Goal: Information Seeking & Learning: Find specific fact

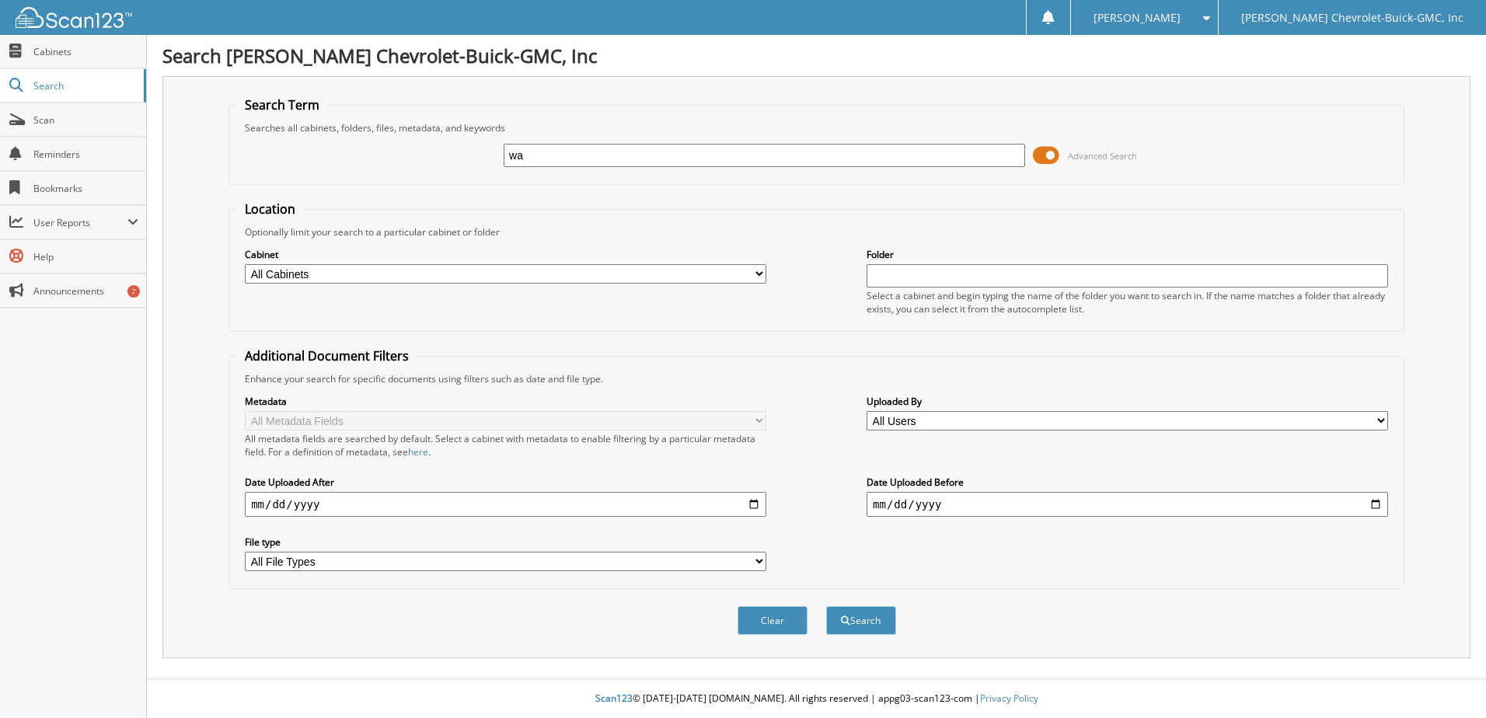
type input "w"
type input "n"
type input "countryman"
click at [826, 606] on button "Search" at bounding box center [861, 620] width 70 height 29
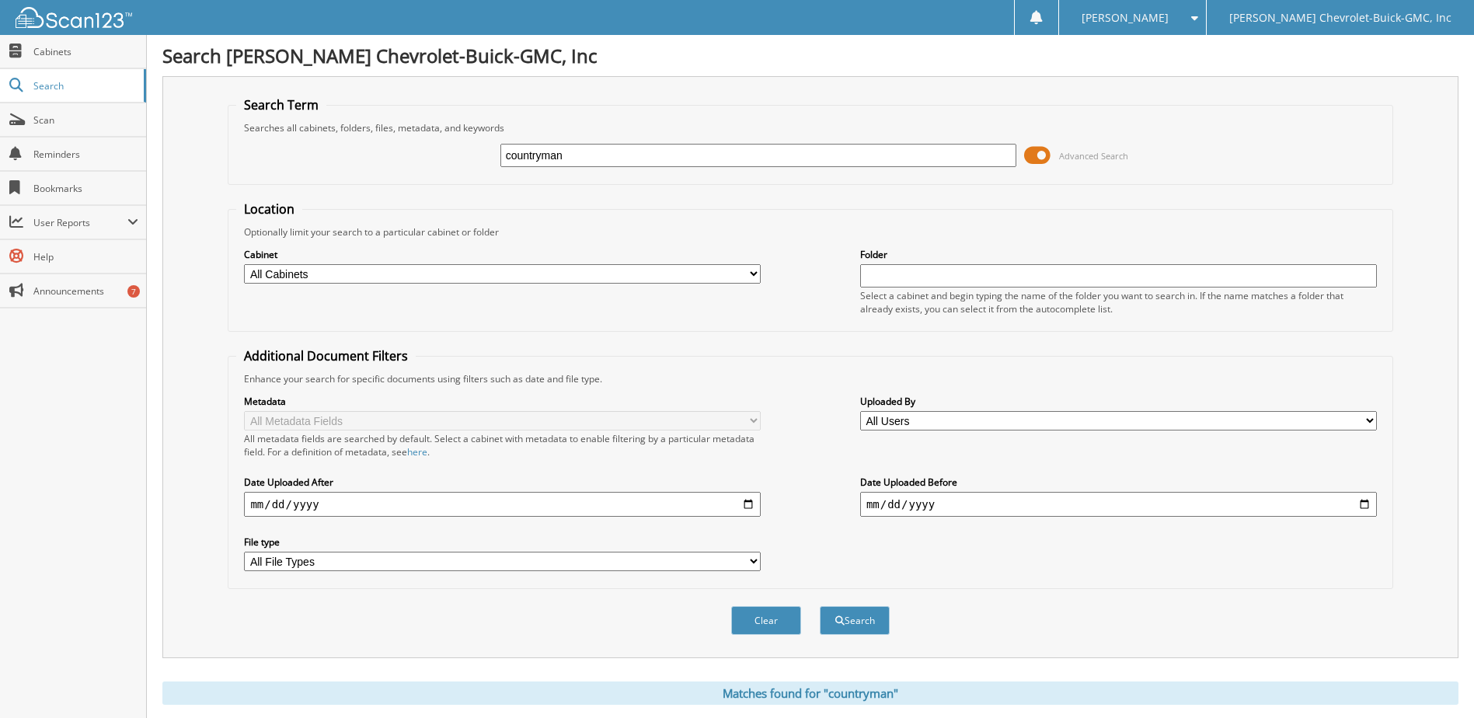
scroll to position [694, 0]
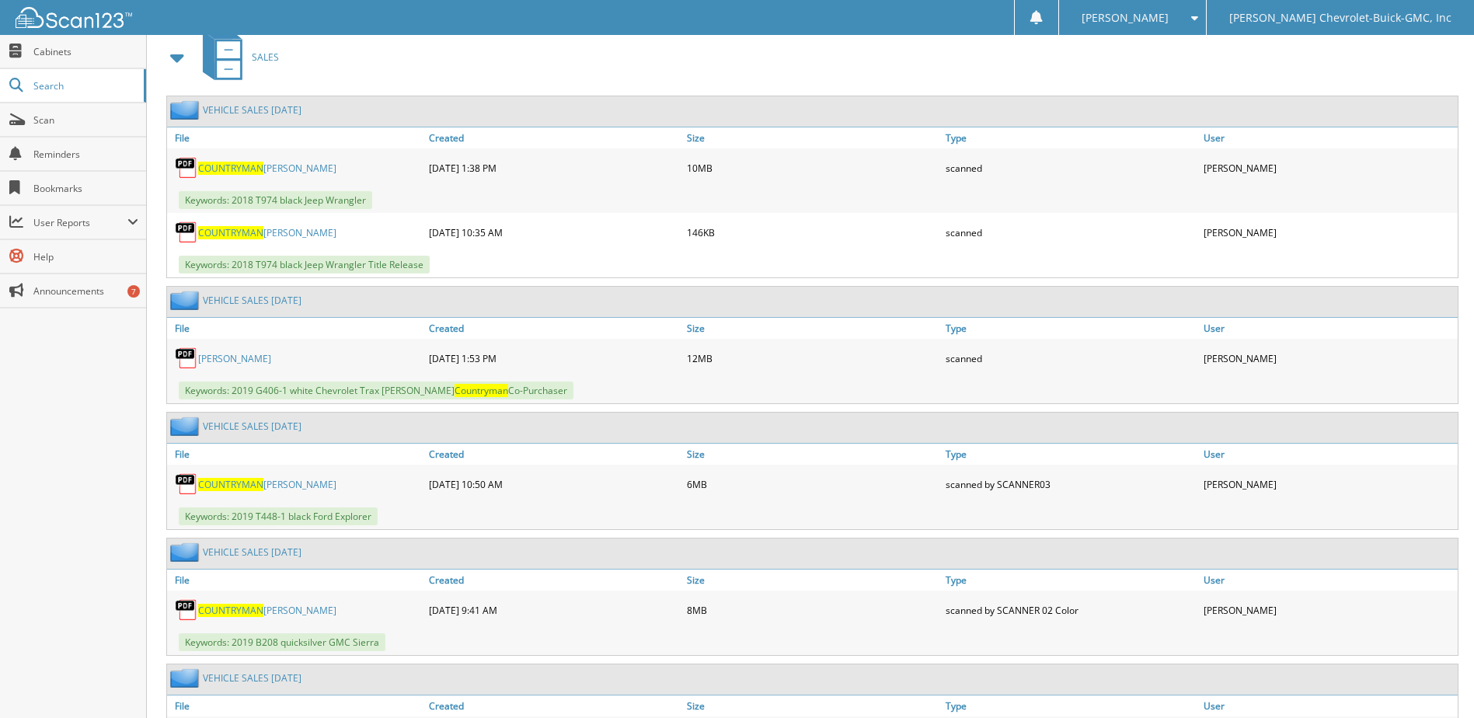
click at [265, 613] on link "[PERSON_NAME]" at bounding box center [267, 610] width 138 height 13
